Goal: Information Seeking & Learning: Compare options

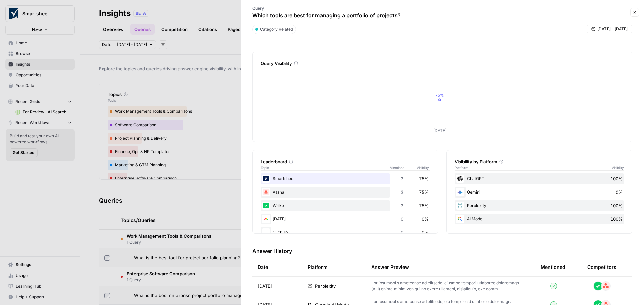
scroll to position [92, 0]
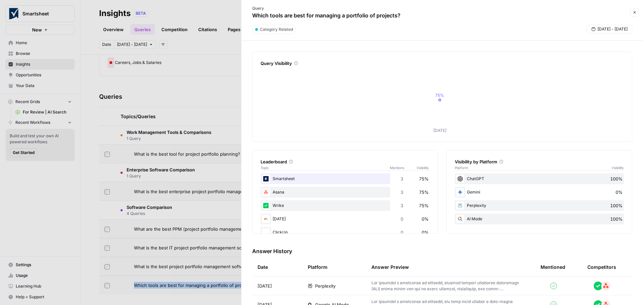
click at [636, 11] on icon "button" at bounding box center [635, 12] width 4 height 4
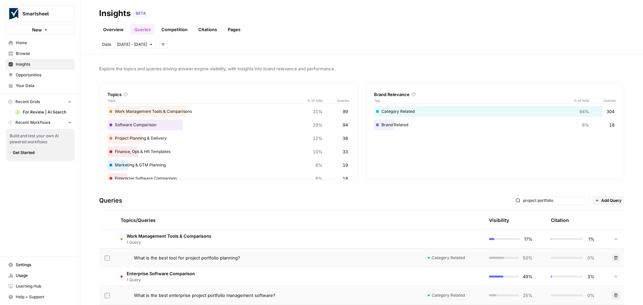
click at [17, 66] on span "Insights" at bounding box center [44, 64] width 56 height 6
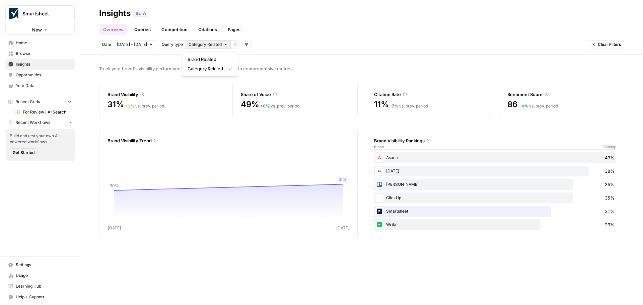
click at [225, 45] on icon "button" at bounding box center [226, 44] width 2 height 1
click at [233, 45] on icon "button" at bounding box center [235, 45] width 4 height 4
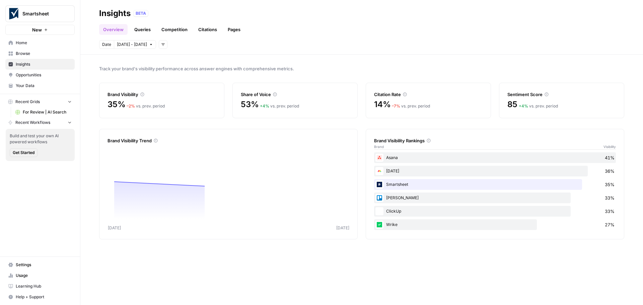
click at [161, 45] on icon "button" at bounding box center [163, 45] width 4 height 4
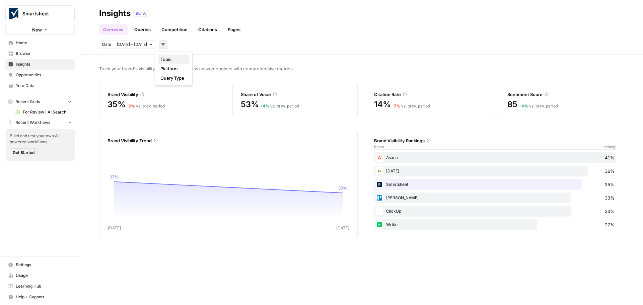
click at [167, 59] on span "Topic" at bounding box center [173, 59] width 24 height 7
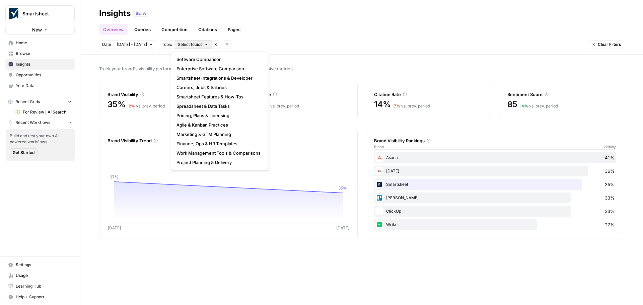
click at [195, 43] on span "Select topics" at bounding box center [190, 45] width 24 height 6
click at [217, 68] on span "Enterprise Software Comparison" at bounding box center [219, 68] width 84 height 7
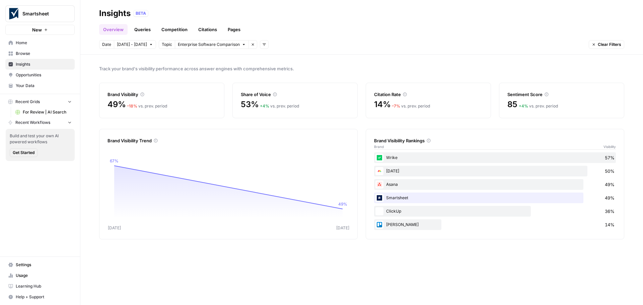
click at [144, 32] on link "Queries" at bounding box center [142, 29] width 24 height 11
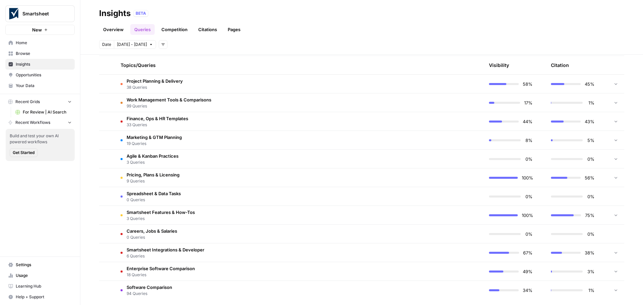
scroll to position [161, 0]
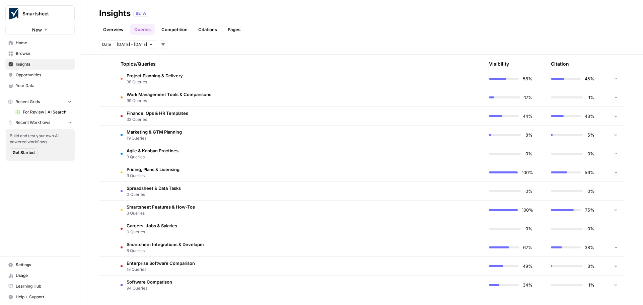
click at [134, 269] on span "18 Queries" at bounding box center [161, 270] width 68 height 6
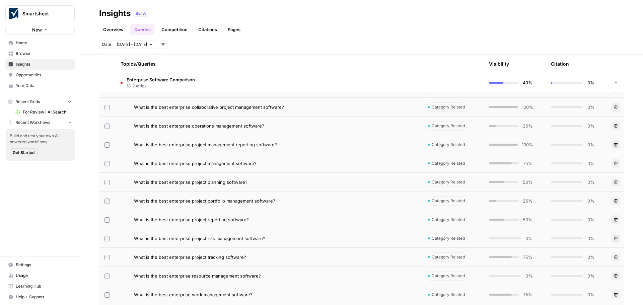
scroll to position [395, 0]
click at [263, 201] on span "What is the best enterprise project portfolio management software?" at bounding box center [204, 200] width 141 height 7
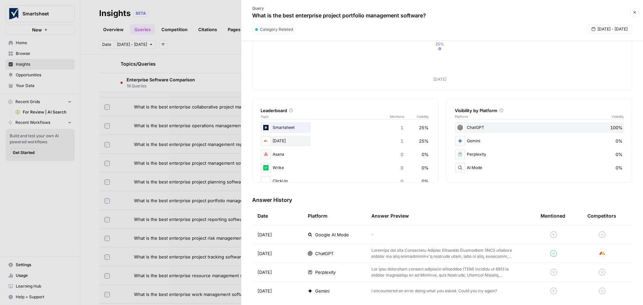
scroll to position [57, 0]
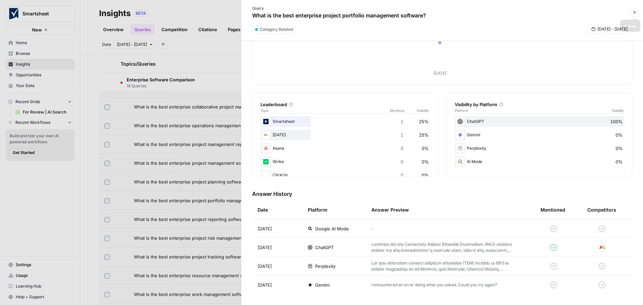
click at [637, 12] on icon "button" at bounding box center [635, 12] width 4 height 4
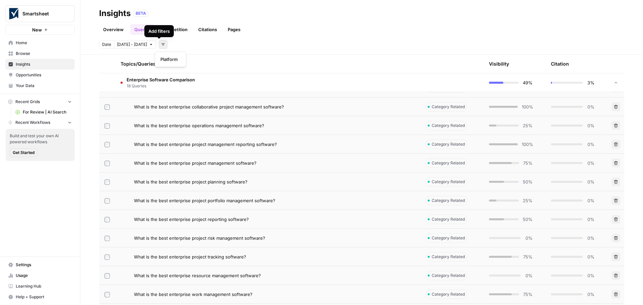
click at [161, 44] on icon "button" at bounding box center [163, 45] width 4 height 4
click at [170, 58] on span "Platform" at bounding box center [169, 59] width 17 height 7
click at [215, 45] on icon "button" at bounding box center [217, 45] width 4 height 4
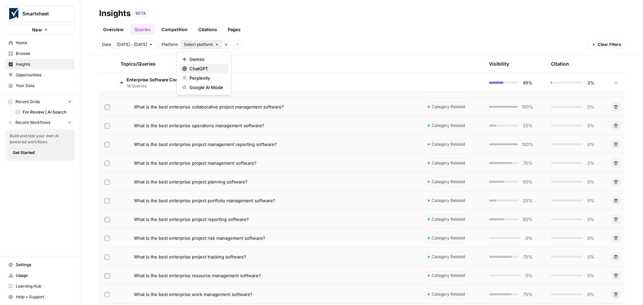
click at [197, 67] on span "ChatGPT" at bounding box center [207, 68] width 34 height 7
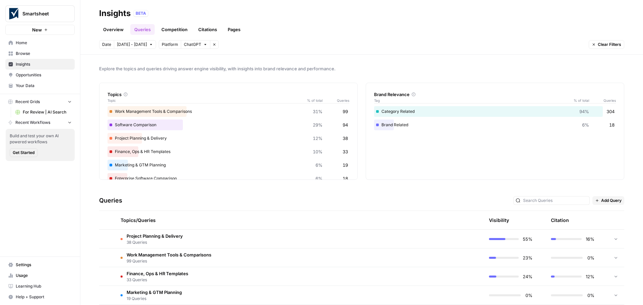
click at [177, 27] on link "Competition" at bounding box center [175, 29] width 34 height 11
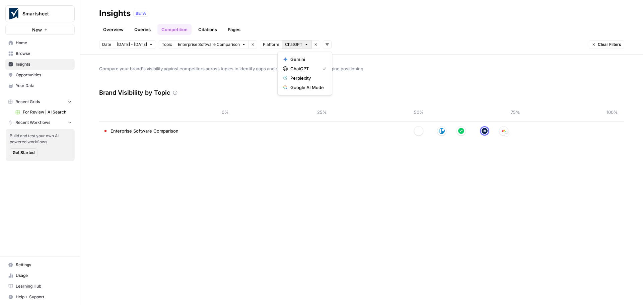
click at [305, 46] on icon "button" at bounding box center [307, 45] width 4 height 4
click at [304, 60] on span "Gemini" at bounding box center [308, 59] width 34 height 7
click at [309, 44] on span "button" at bounding box center [311, 45] width 4 height 4
click at [311, 68] on span "ChatGPT" at bounding box center [304, 68] width 27 height 7
click at [301, 46] on icon "button" at bounding box center [303, 45] width 4 height 4
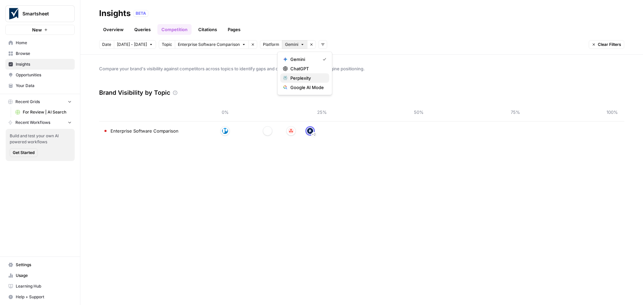
click at [312, 74] on button "Perplexity" at bounding box center [304, 77] width 49 height 9
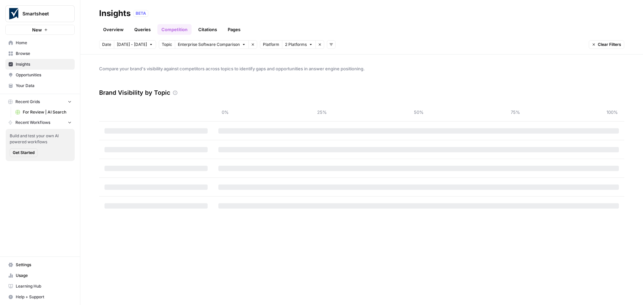
click at [303, 45] on button "2 Platforms" at bounding box center [299, 44] width 34 height 9
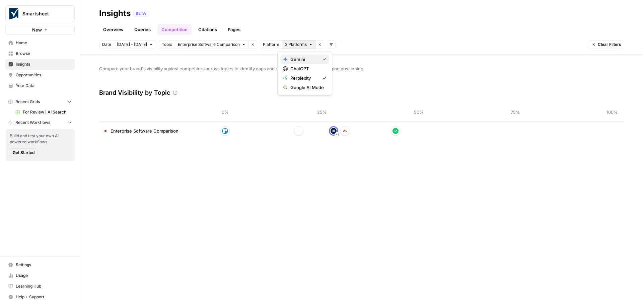
click at [323, 58] on icon "button" at bounding box center [325, 59] width 4 height 4
click at [307, 44] on icon "button" at bounding box center [309, 45] width 4 height 4
click at [319, 59] on span "Gemini" at bounding box center [308, 59] width 34 height 7
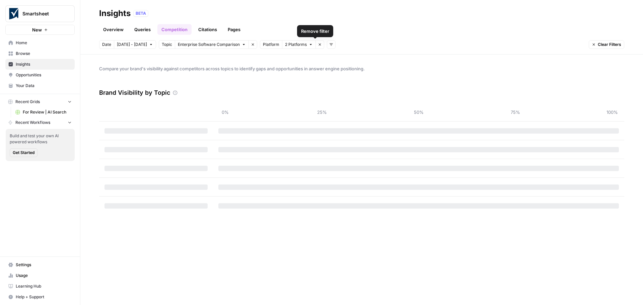
click at [309, 45] on icon "button" at bounding box center [311, 45] width 4 height 4
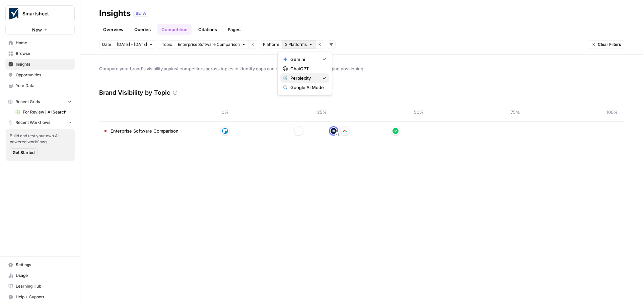
click at [322, 77] on div "Perplexity" at bounding box center [305, 78] width 44 height 7
click at [301, 44] on icon "button" at bounding box center [303, 45] width 4 height 4
click at [317, 90] on span "Google AI Mode" at bounding box center [308, 87] width 34 height 7
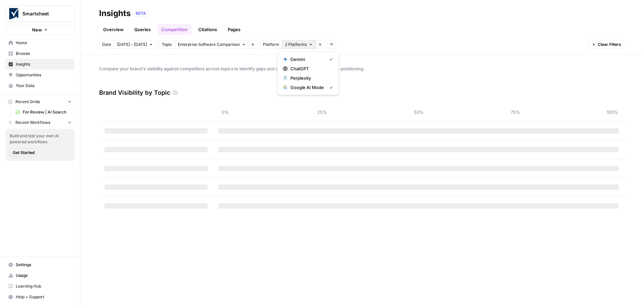
click at [309, 45] on icon "button" at bounding box center [311, 45] width 4 height 4
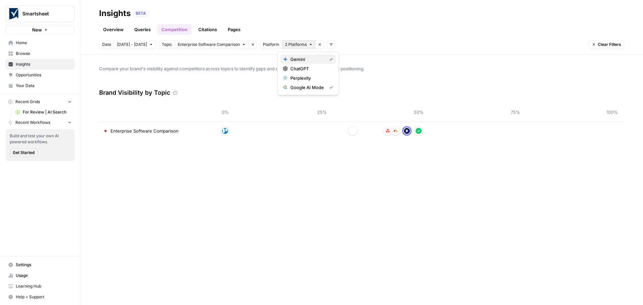
click at [329, 60] on div "Gemini" at bounding box center [308, 59] width 50 height 7
click at [318, 45] on icon "button" at bounding box center [319, 44] width 2 height 1
click at [297, 68] on span "ChatGPT" at bounding box center [311, 68] width 40 height 7
click at [309, 45] on icon "button" at bounding box center [311, 45] width 4 height 4
click at [330, 88] on icon "button" at bounding box center [331, 87] width 4 height 4
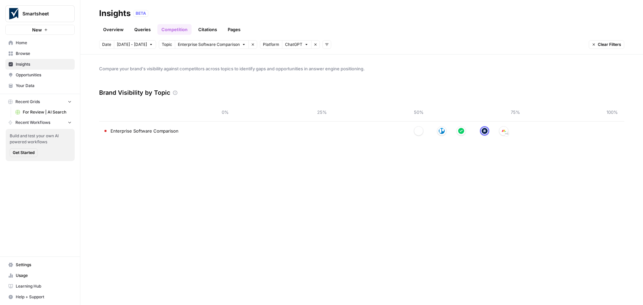
click at [419, 36] on header "Insights BETA Overview Queries Competition Citations Pages Date [DATE] - [DATE]…" at bounding box center [361, 27] width 563 height 55
